Goal: Task Accomplishment & Management: Use online tool/utility

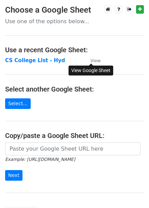
click at [95, 62] on small "View" at bounding box center [95, 60] width 10 height 5
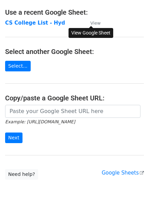
scroll to position [38, 0]
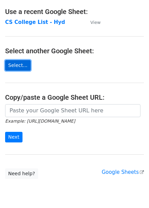
click at [18, 68] on link "Select..." at bounding box center [18, 65] width 26 height 11
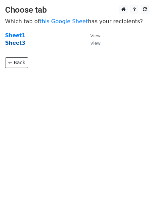
click at [17, 44] on strong "Sheet3" at bounding box center [15, 43] width 20 height 6
